Goal: Task Accomplishment & Management: Use online tool/utility

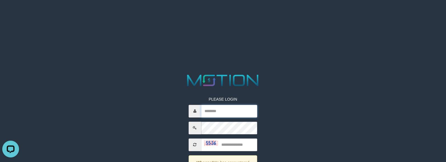
click at [236, 111] on input "text" at bounding box center [229, 111] width 56 height 13
paste input "**********"
type input "**********"
click at [232, 143] on input "text" at bounding box center [229, 144] width 56 height 13
type input "****"
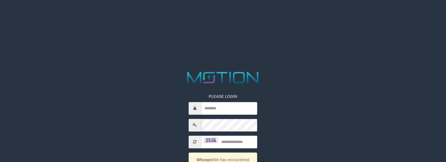
drag, startPoint x: 0, startPoint y: 0, endPoint x: 161, endPoint y: 76, distance: 177.9
click at [161, 76] on div at bounding box center [223, 77] width 223 height 15
click at [242, 113] on input "text" at bounding box center [229, 108] width 56 height 13
paste input "**********"
type input "**********"
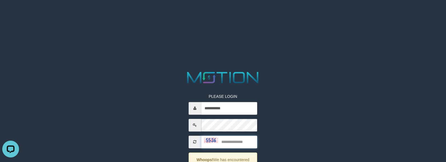
click at [235, 142] on input "text" at bounding box center [229, 141] width 56 height 13
type input "****"
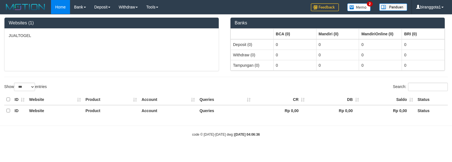
select select "***"
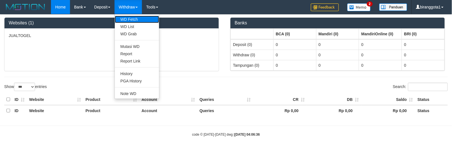
click at [127, 17] on link "WD Fetch" at bounding box center [137, 19] width 44 height 7
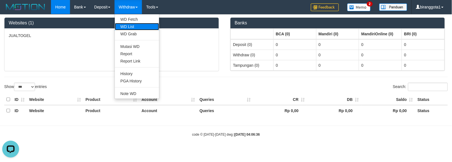
click at [128, 27] on link "WD List" at bounding box center [137, 26] width 44 height 7
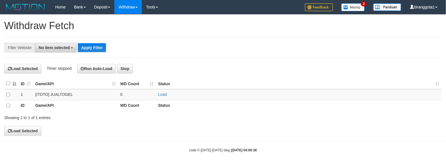
click at [47, 50] on span "No item selected" at bounding box center [54, 47] width 31 height 4
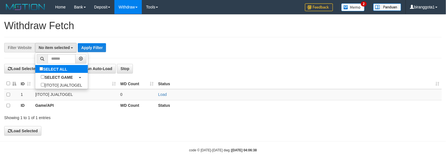
select select "****"
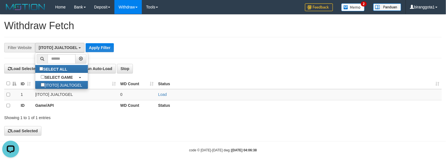
scroll to position [5, 0]
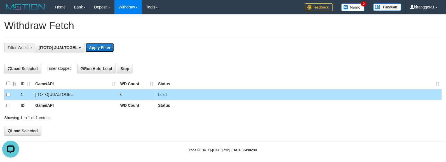
click at [104, 44] on button "Apply Filter" at bounding box center [100, 47] width 28 height 9
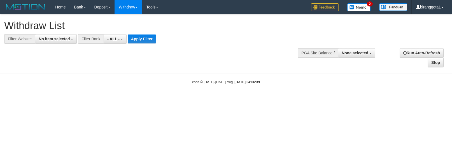
select select
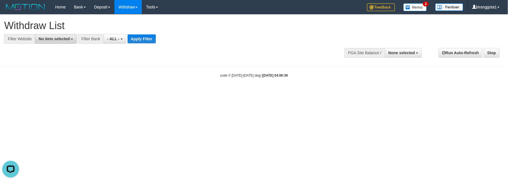
click at [51, 39] on span "No item selected" at bounding box center [54, 39] width 31 height 4
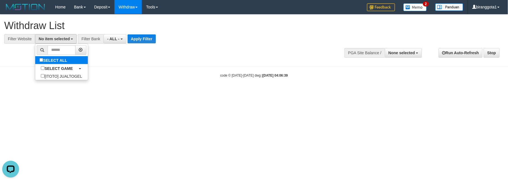
select select "****"
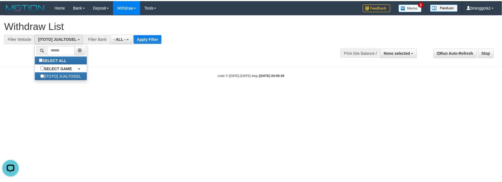
scroll to position [5, 0]
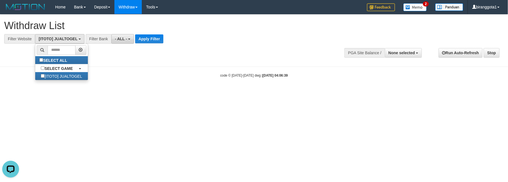
click at [116, 39] on span "- ALL -" at bounding box center [121, 39] width 12 height 4
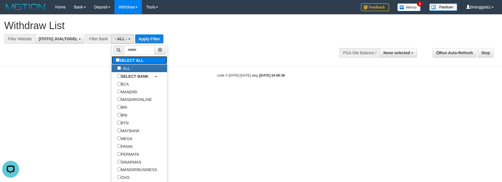
click at [116, 58] on label "SELECT ALL" at bounding box center [131, 60] width 38 height 8
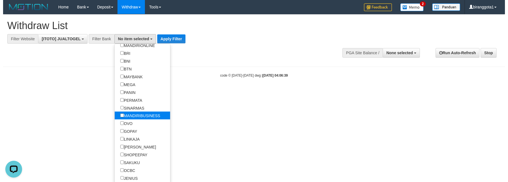
scroll to position [56, 0]
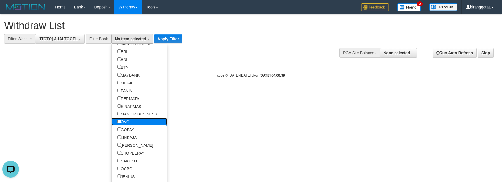
click at [128, 126] on label "OVO" at bounding box center [124, 122] width 24 height 8
select select "***"
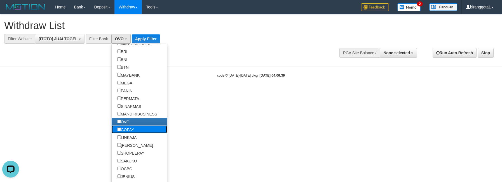
click at [128, 134] on label "GOPAY" at bounding box center [126, 130] width 28 height 8
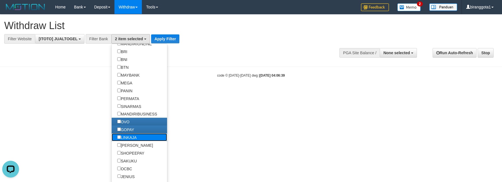
click at [128, 141] on label "LINKAJA" at bounding box center [127, 138] width 31 height 8
click at [128, 149] on label "[PERSON_NAME]" at bounding box center [135, 145] width 47 height 8
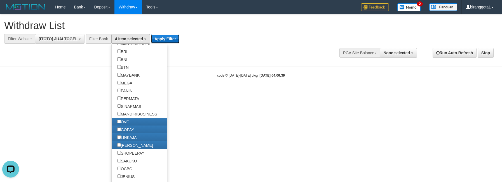
click at [174, 39] on button "Apply Filter" at bounding box center [165, 38] width 28 height 9
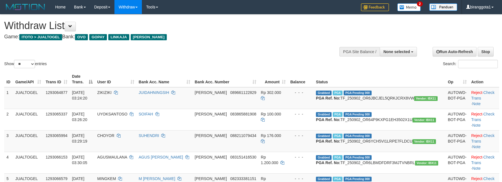
select select
select select "**"
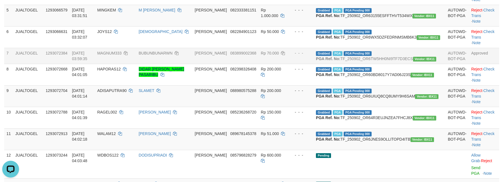
scroll to position [168, 0]
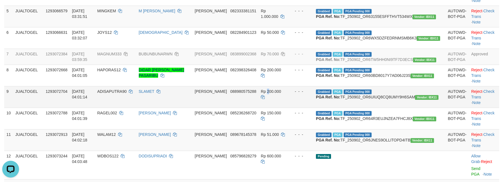
drag, startPoint x: 294, startPoint y: 134, endPoint x: 291, endPoint y: 133, distance: 3.5
click at [288, 108] on td "Rp 200.000" at bounding box center [273, 97] width 29 height 22
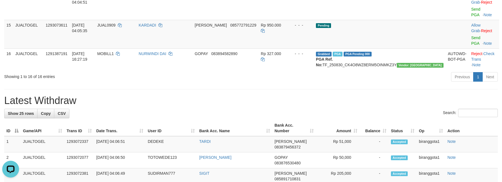
scroll to position [357, 0]
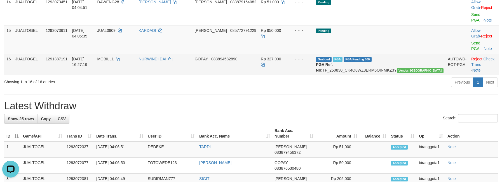
click at [185, 75] on td "NURWINDI DAI" at bounding box center [165, 65] width 56 height 22
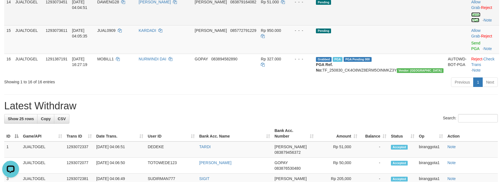
click at [471, 22] on link "Send PGA" at bounding box center [475, 17] width 9 height 10
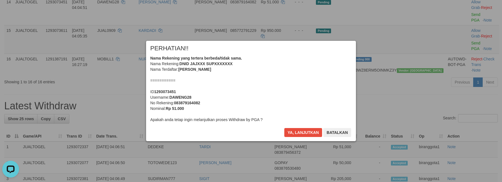
click at [271, 85] on div "Nama Rekening yang tertera berbeda/tidak sama. Nama Rekening: DNID JAJXXX SUPXX…" at bounding box center [251, 88] width 202 height 67
click at [284, 128] on button "Ya, lanjutkan" at bounding box center [303, 132] width 38 height 9
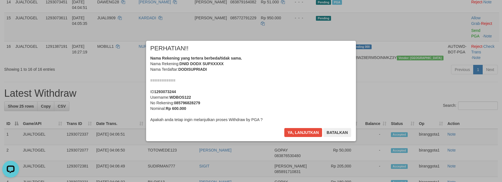
scroll to position [350, 0]
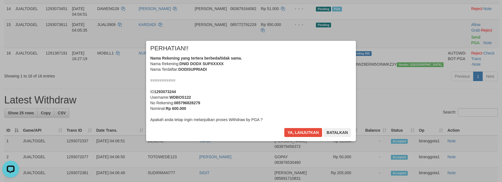
click at [265, 85] on div "Nama Rekening yang tertera berbeda/tidak sama. Nama Rekening: DNID DODX SUPXXXX…" at bounding box center [251, 88] width 202 height 67
click at [284, 128] on button "Ya, lanjutkan" at bounding box center [303, 132] width 38 height 9
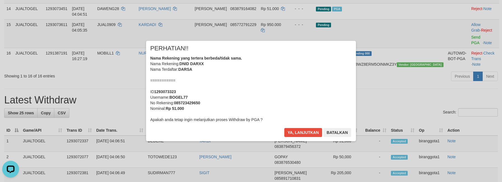
click at [265, 82] on div "Nama Rekening yang tertera berbeda/tidak sama. Nama Rekening: DNID DARXX Nama T…" at bounding box center [251, 88] width 202 height 67
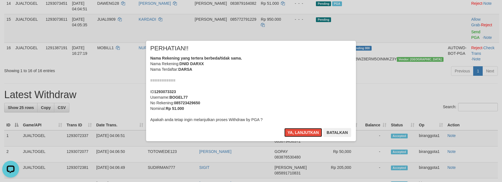
click at [284, 128] on button "Ya, lanjutkan" at bounding box center [303, 132] width 38 height 9
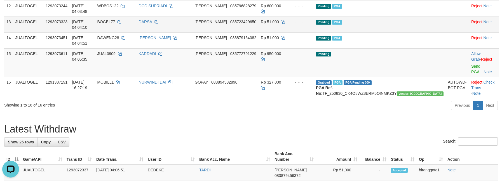
scroll to position [310, 0]
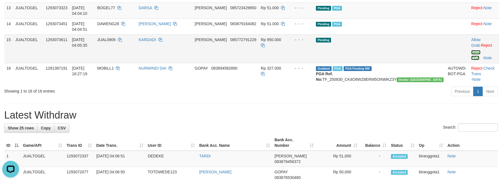
click at [471, 60] on link "Send PGA" at bounding box center [475, 55] width 9 height 10
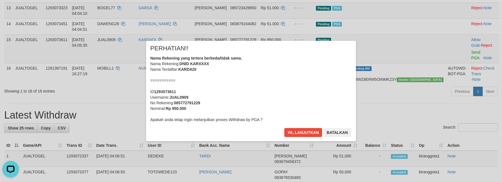
click at [295, 89] on div "Nama Rekening yang tertera berbeda/tidak sama. Nama Rekening: DNID KARXXXX Nama…" at bounding box center [251, 88] width 202 height 67
click at [284, 128] on button "Ya, lanjutkan" at bounding box center [303, 132] width 38 height 9
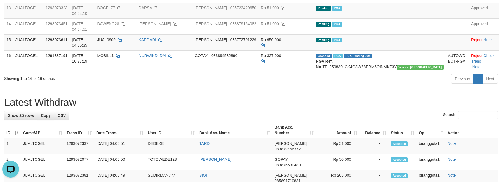
click at [232, 86] on div "Previous 1 Next" at bounding box center [356, 80] width 285 height 12
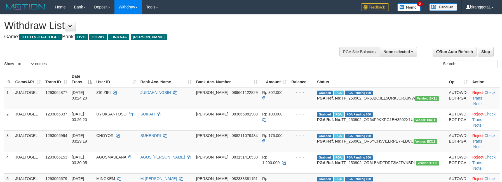
select select
select select "**"
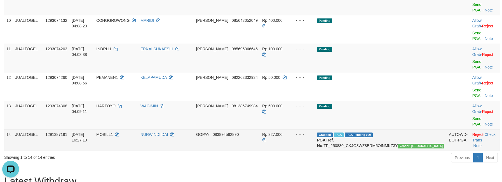
scroll to position [275, 0]
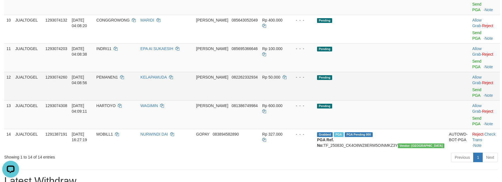
click at [405, 82] on td "Pending" at bounding box center [381, 86] width 132 height 29
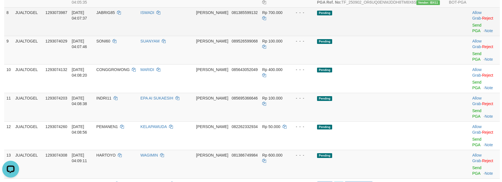
scroll to position [219, 0]
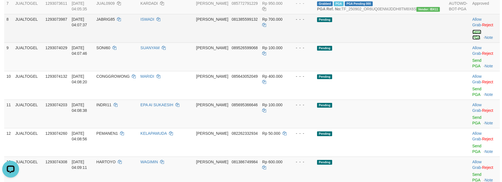
click at [472, 40] on link "Send PGA" at bounding box center [476, 35] width 9 height 10
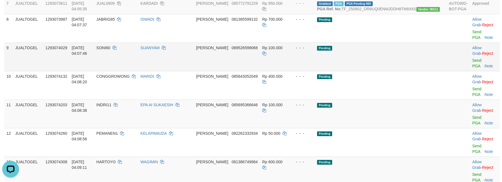
click at [470, 71] on td "Allow Grab · Reject Send PGA · Note" at bounding box center [485, 57] width 30 height 29
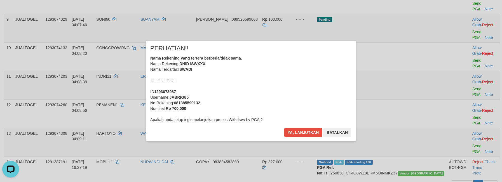
scroll to position [238, 0]
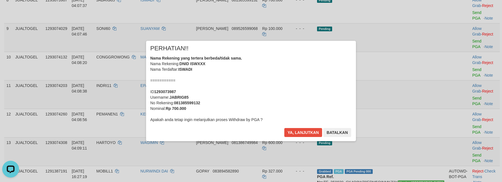
click at [300, 101] on div "Nama Rekening yang tertera berbeda/tidak sama. Nama Rekening: DNID ISWXXX Nama …" at bounding box center [251, 88] width 202 height 67
click at [284, 128] on button "Ya, lanjutkan" at bounding box center [303, 132] width 38 height 9
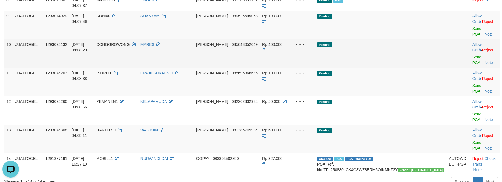
scroll to position [231, 0]
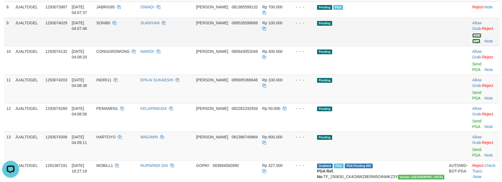
click at [472, 43] on link "Send PGA" at bounding box center [476, 38] width 9 height 10
click at [472, 72] on link "Send PGA" at bounding box center [476, 67] width 9 height 10
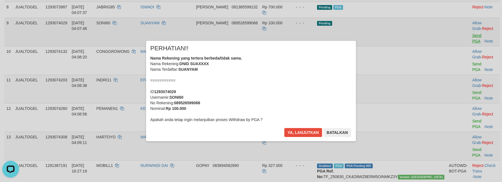
click at [456, 96] on div "× PERHATIAN!! Nama Rekening yang tertera berbeda/tidak sama. Nama Rekening: DNI…" at bounding box center [251, 91] width 502 height 123
click at [318, 108] on div "Nama Rekening yang tertera berbeda/tidak sama. Nama Rekening: DNID SUAXXXX Nama…" at bounding box center [251, 88] width 202 height 67
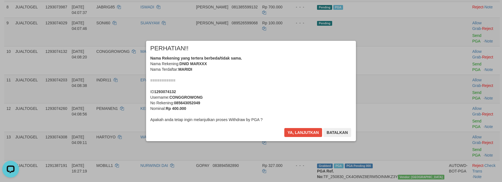
click at [298, 95] on div "Nama Rekening yang tertera berbeda/tidak sama. Nama Rekening: DNID MARXXX Nama …" at bounding box center [251, 88] width 202 height 67
click at [284, 128] on button "Ya, lanjutkan" at bounding box center [303, 132] width 38 height 9
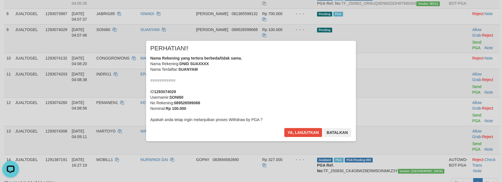
click at [298, 95] on div "Nama Rekening yang tertera berbeda/tidak sama. Nama Rekening: DNID SUAXXXX Nama…" at bounding box center [251, 88] width 202 height 67
click at [284, 128] on button "Ya, lanjutkan" at bounding box center [303, 132] width 38 height 9
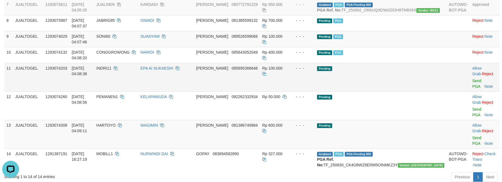
scroll to position [219, 0]
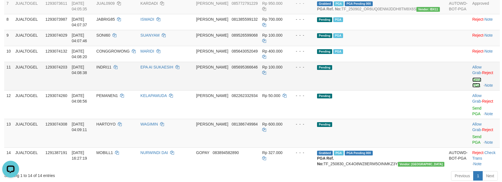
click at [472, 88] on link "Send PGA" at bounding box center [476, 83] width 9 height 10
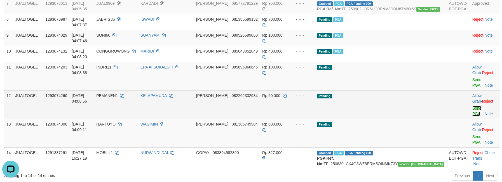
click at [472, 115] on link "Send PGA" at bounding box center [476, 111] width 9 height 10
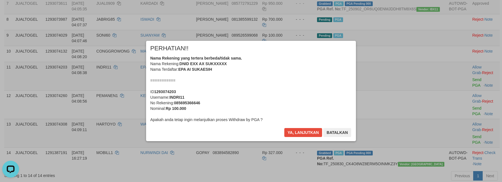
click at [309, 100] on div "Nama Rekening yang tertera berbeda/tidak sama. Nama Rekening: DNID EXX AX SUKXX…" at bounding box center [251, 88] width 202 height 67
click at [284, 128] on button "Ya, lanjutkan" at bounding box center [303, 132] width 38 height 9
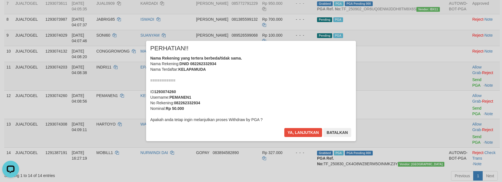
click at [303, 96] on div "Nama Rekening yang tertera berbeda/tidak sama. Nama Rekening: DNID 082262332934…" at bounding box center [251, 88] width 202 height 67
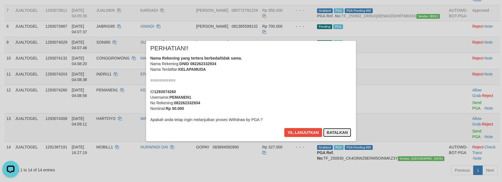
click at [333, 131] on button "Batalkan" at bounding box center [337, 132] width 28 height 9
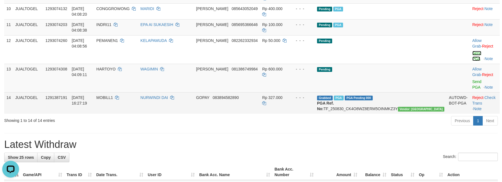
scroll to position [267, 0]
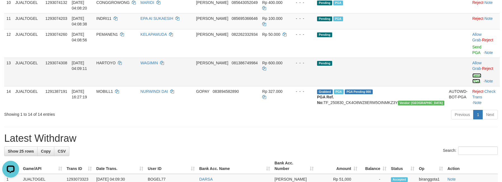
click at [472, 76] on link "Send PGA" at bounding box center [476, 78] width 9 height 10
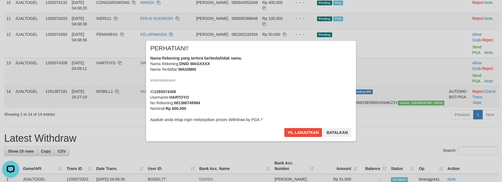
click at [284, 85] on div "Nama Rekening yang tertera berbeda/tidak sama. Nama Rekening: DNID WAGXXXX Nama…" at bounding box center [251, 88] width 202 height 67
click at [284, 128] on button "Ya, lanjutkan" at bounding box center [303, 132] width 38 height 9
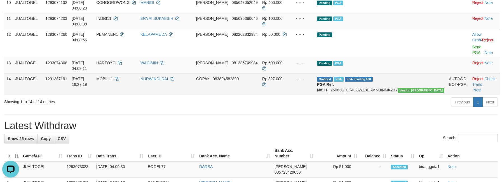
scroll to position [240, 0]
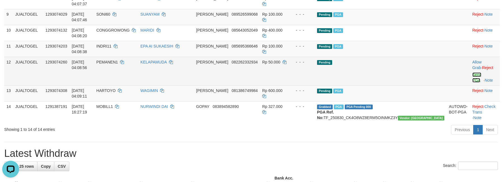
click at [472, 83] on link "Send PGA" at bounding box center [476, 77] width 9 height 10
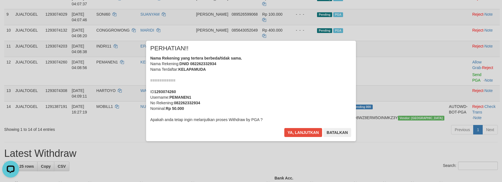
click at [291, 91] on div "Nama Rekening yang tertera berbeda/tidak sama. Nama Rekening: DNID 082262332934…" at bounding box center [251, 88] width 202 height 67
click at [284, 128] on button "Ya, lanjutkan" at bounding box center [303, 132] width 38 height 9
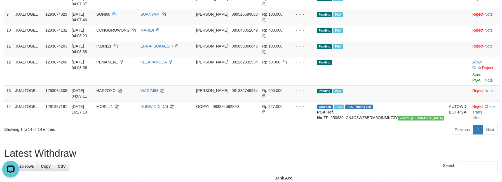
scroll to position [233, 0]
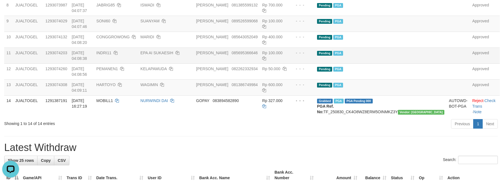
click at [408, 64] on td "Pending PGA" at bounding box center [381, 56] width 132 height 16
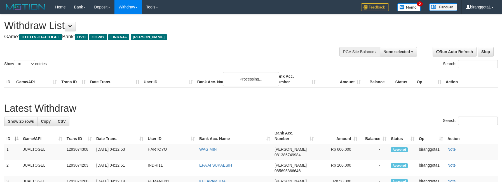
select select
select select "**"
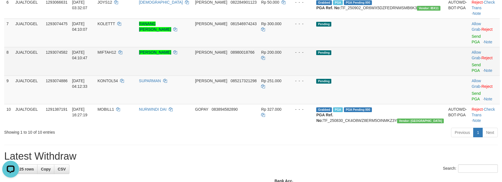
click at [399, 73] on td "Pending" at bounding box center [380, 61] width 132 height 29
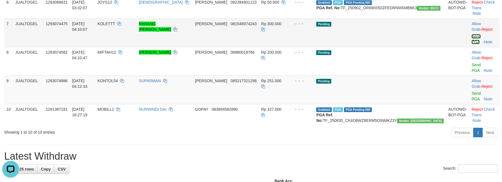
click at [472, 44] on link "Send PGA" at bounding box center [476, 39] width 9 height 10
click at [472, 73] on link "Send PGA" at bounding box center [476, 68] width 9 height 10
click at [472, 94] on link "Send PGA" at bounding box center [476, 96] width 9 height 10
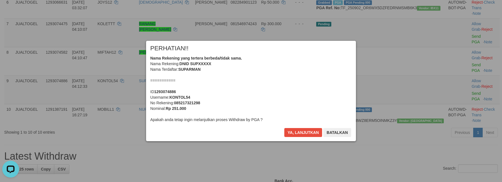
click at [279, 82] on div "Nama Rekening yang tertera berbeda/tidak sama. Nama Rekening: DNID SUPXXXXX Nam…" at bounding box center [251, 88] width 202 height 67
click at [284, 128] on button "Ya, lanjutkan" at bounding box center [303, 132] width 38 height 9
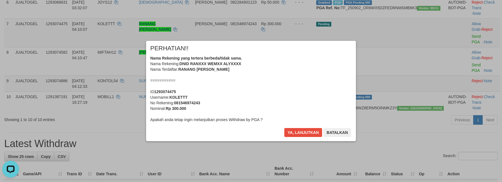
click at [279, 81] on div "Nama Rekening yang tertera berbeda/tidak sama. Nama Rekening: DNID RANXXX WEMXX…" at bounding box center [251, 88] width 202 height 67
click at [284, 128] on button "Ya, lanjutkan" at bounding box center [303, 132] width 38 height 9
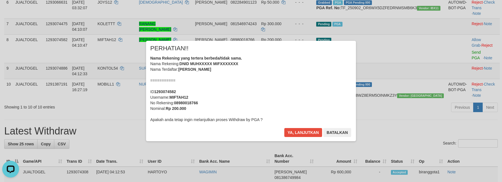
scroll to position [191, 0]
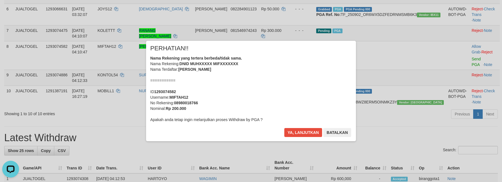
click at [279, 81] on div "Nama Rekening yang tertera berbeda/tidak sama. Nama Rekening: DNID MUHXXXXX MIF…" at bounding box center [251, 88] width 202 height 67
click at [284, 128] on button "Ya, lanjutkan" at bounding box center [303, 132] width 38 height 9
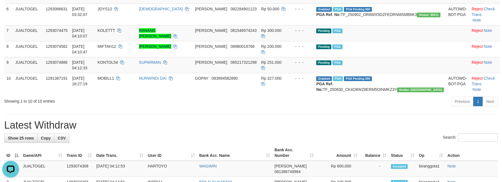
scroll to position [184, 0]
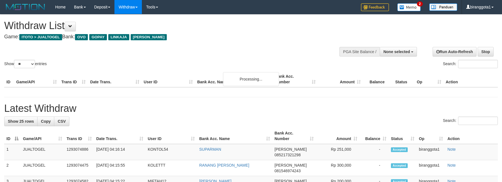
select select
select select "**"
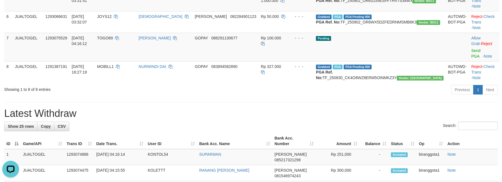
scroll to position [184, 0]
